Goal: Task Accomplishment & Management: Complete application form

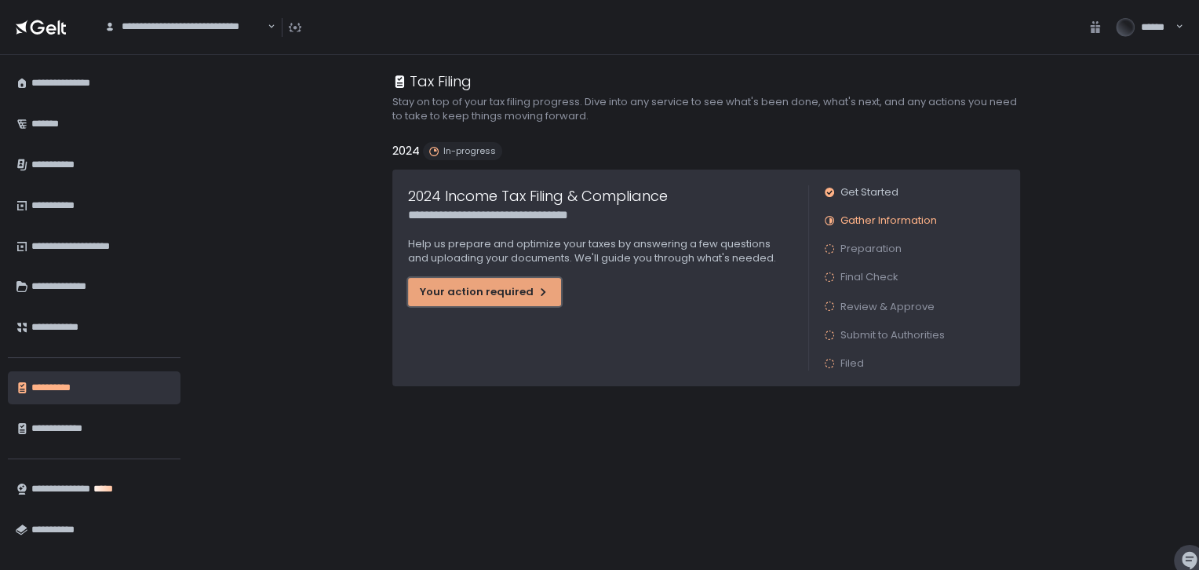
click at [518, 290] on div "Your action required" at bounding box center [484, 292] width 129 height 14
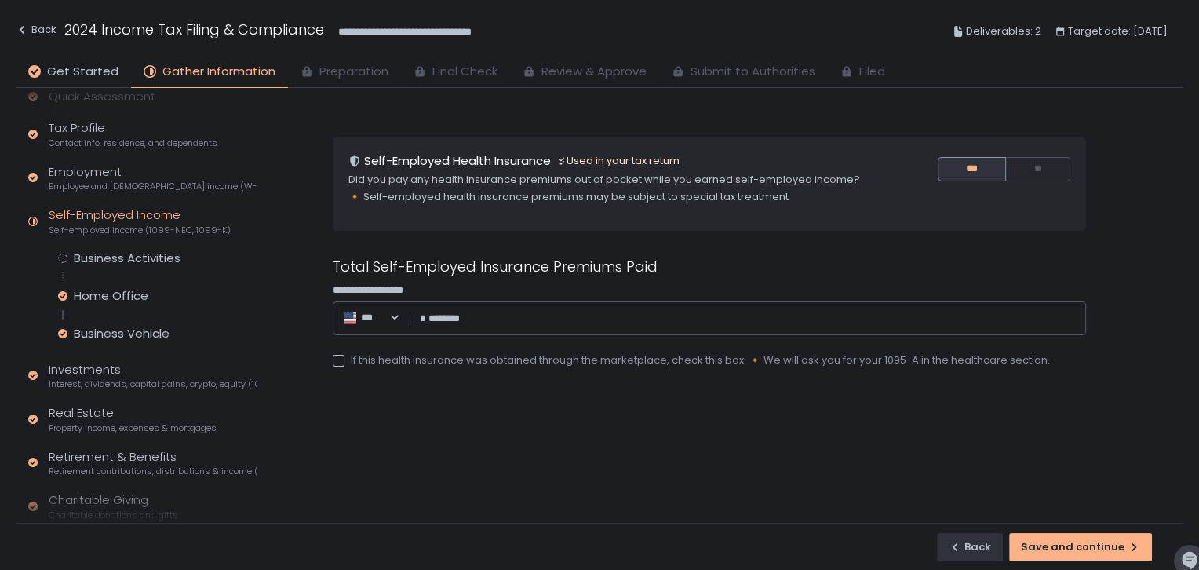
scroll to position [34, 0]
click at [146, 250] on div "Business Activities" at bounding box center [127, 256] width 107 height 16
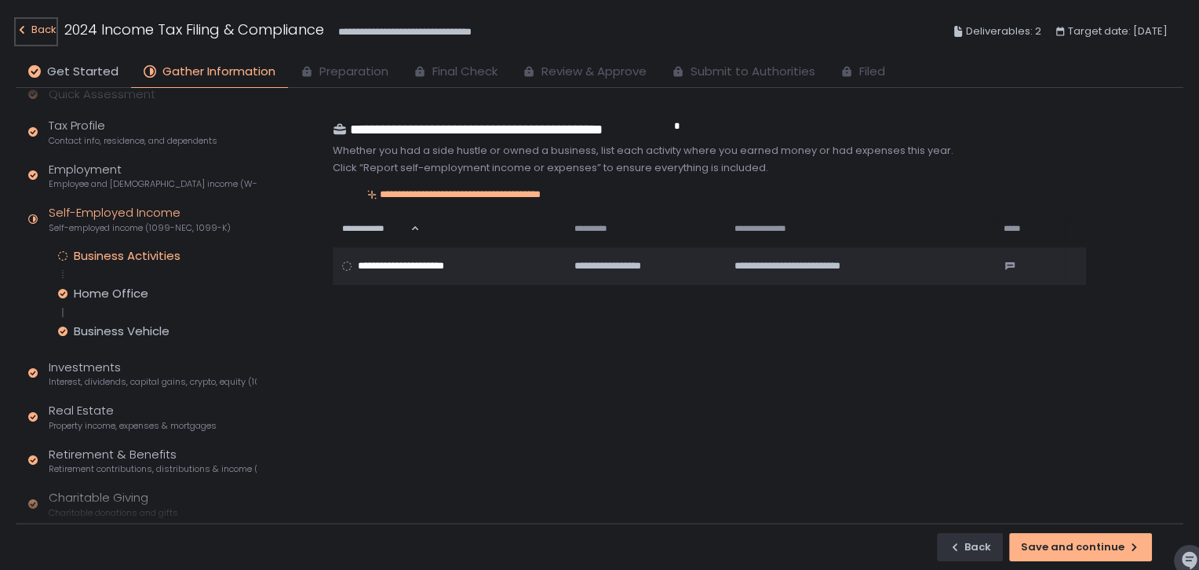
click at [37, 33] on div "Back" at bounding box center [36, 29] width 41 height 19
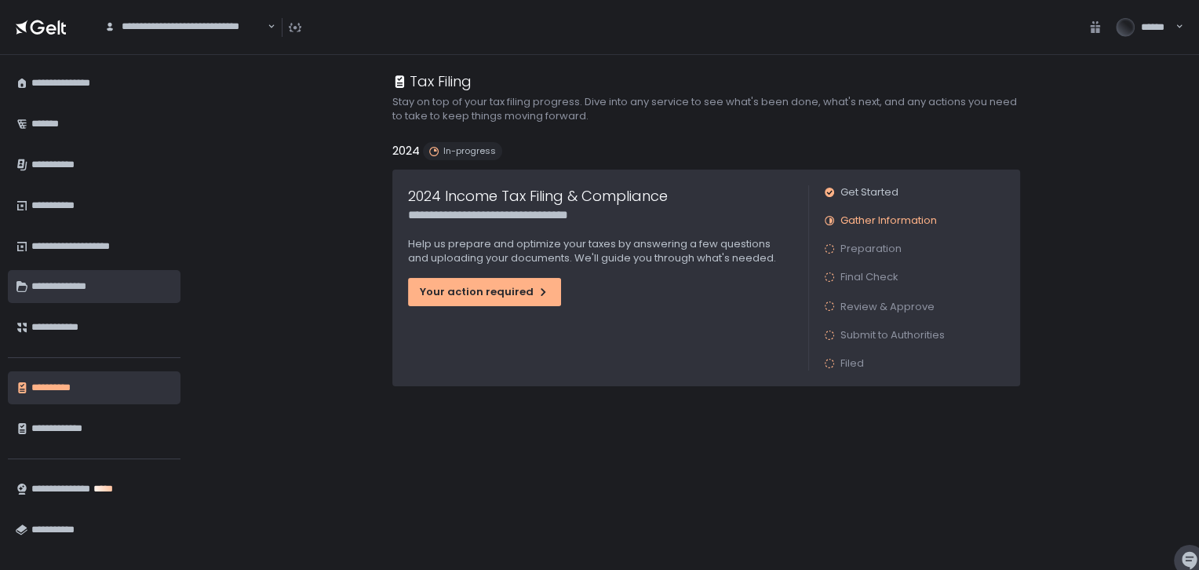
click at [71, 290] on div "**********" at bounding box center [101, 286] width 141 height 27
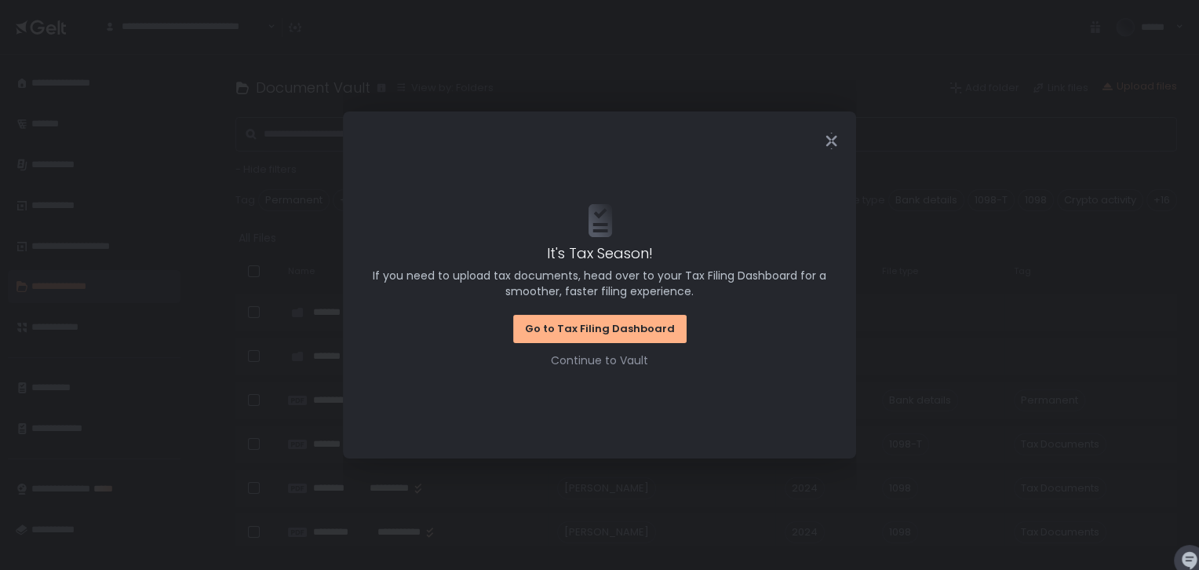
click at [831, 138] on icon "Close" at bounding box center [831, 141] width 16 height 16
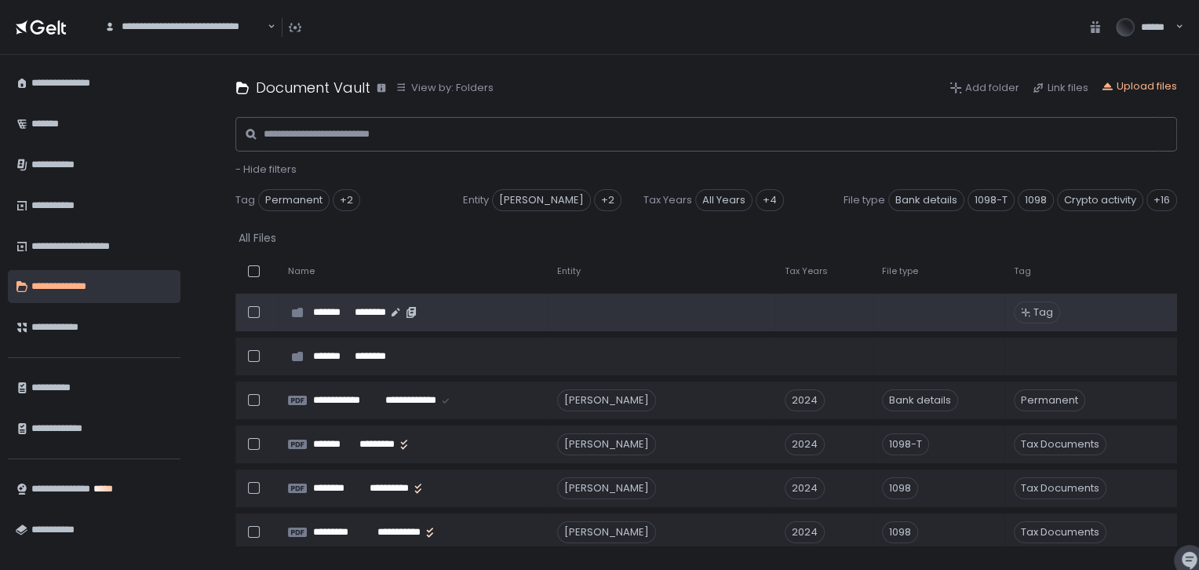
click at [335, 318] on td "******* ********" at bounding box center [413, 312] width 269 height 38
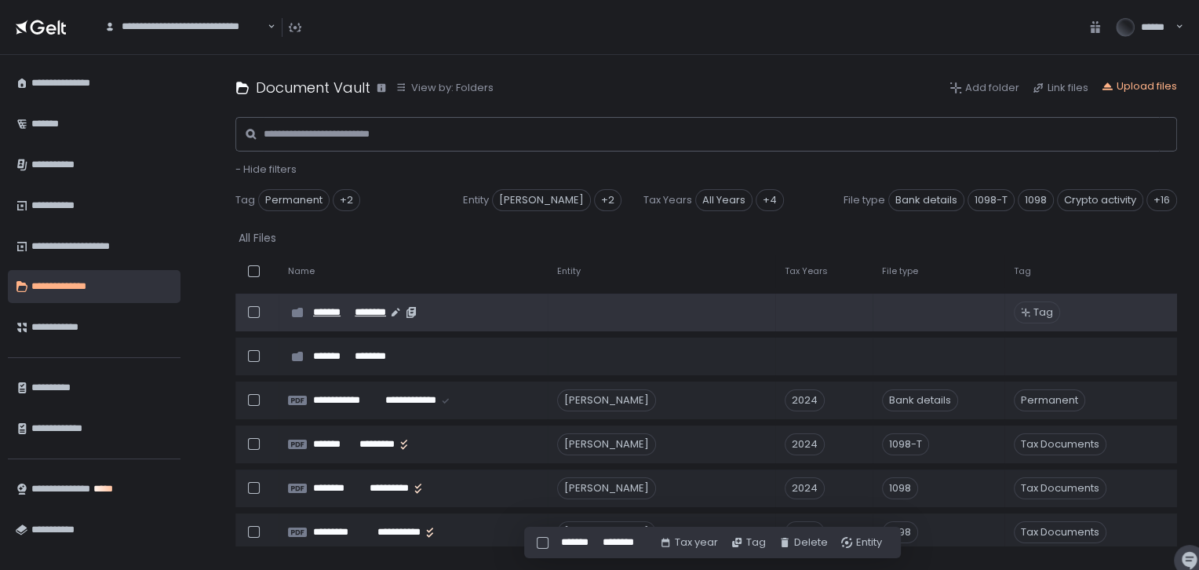
click at [333, 315] on span "*******" at bounding box center [333, 312] width 40 height 14
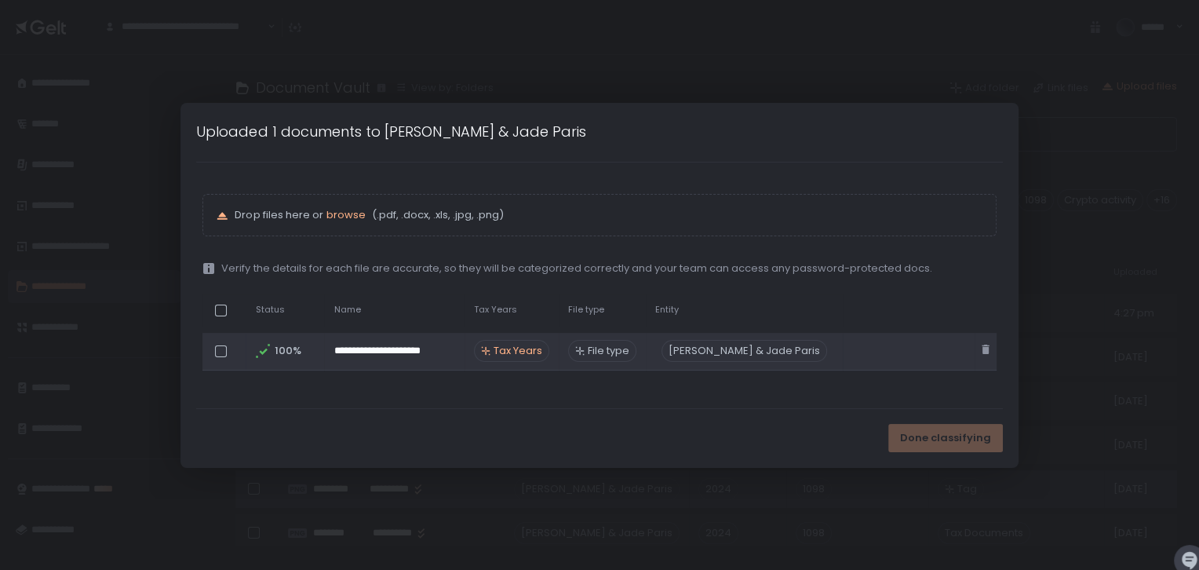
click at [225, 350] on div at bounding box center [221, 351] width 12 height 12
click at [888, 438] on div "Done classifying" at bounding box center [598, 438] width 837 height 59
click at [223, 347] on div at bounding box center [221, 351] width 12 height 12
click at [505, 346] on span "Tax Years" at bounding box center [518, 351] width 49 height 14
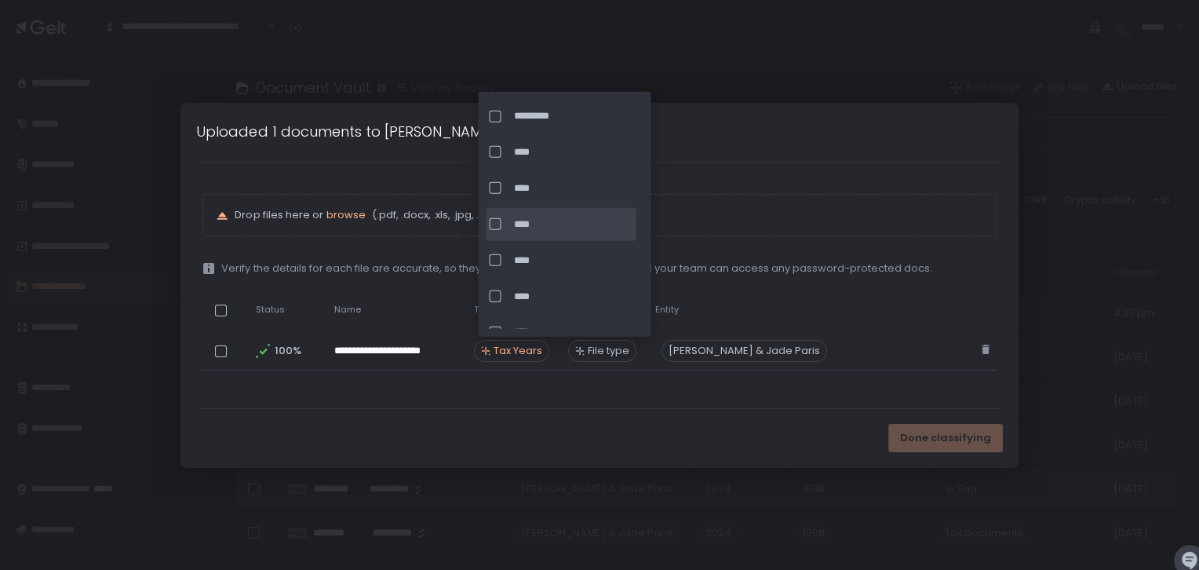
click at [492, 226] on div at bounding box center [495, 224] width 12 height 12
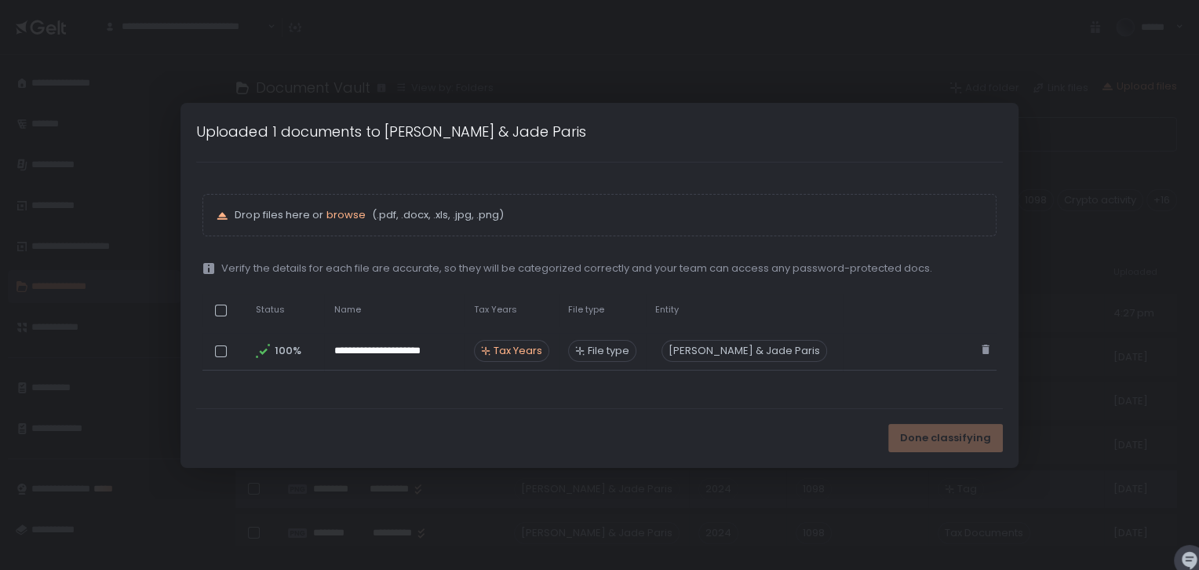
click at [502, 421] on div "Done classifying" at bounding box center [598, 438] width 837 height 59
click at [935, 439] on span "Done classifying" at bounding box center [945, 438] width 91 height 14
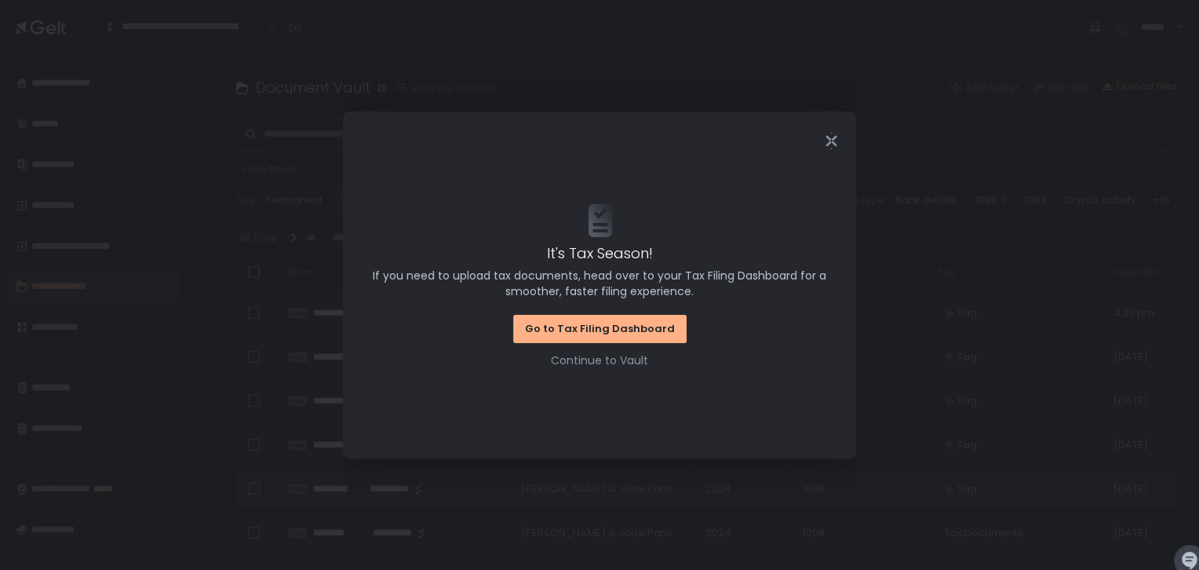
click at [828, 136] on icon "Close" at bounding box center [831, 141] width 16 height 16
